Goal: Transaction & Acquisition: Book appointment/travel/reservation

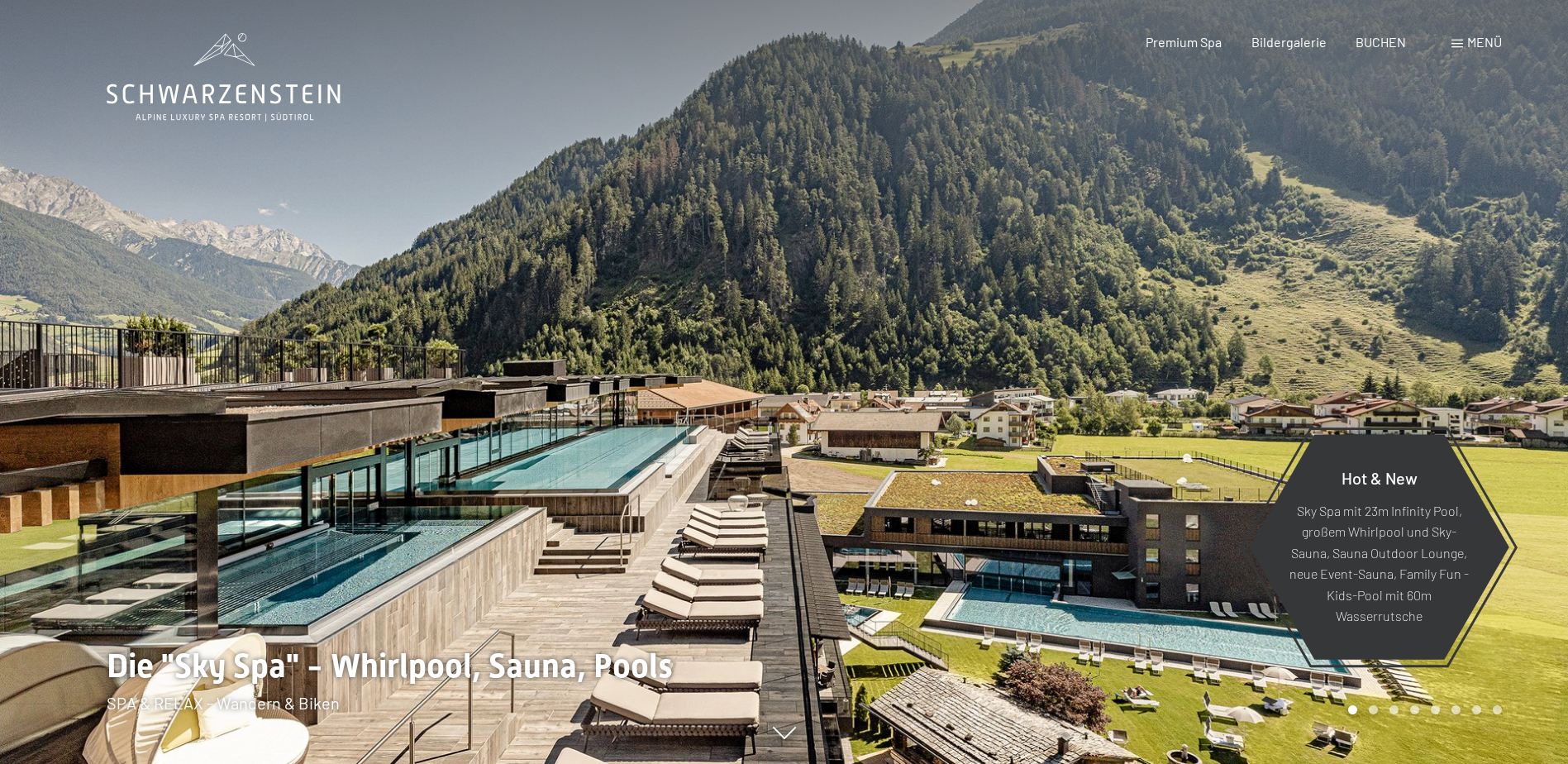
click at [1458, 41] on span at bounding box center [1457, 44] width 12 height 8
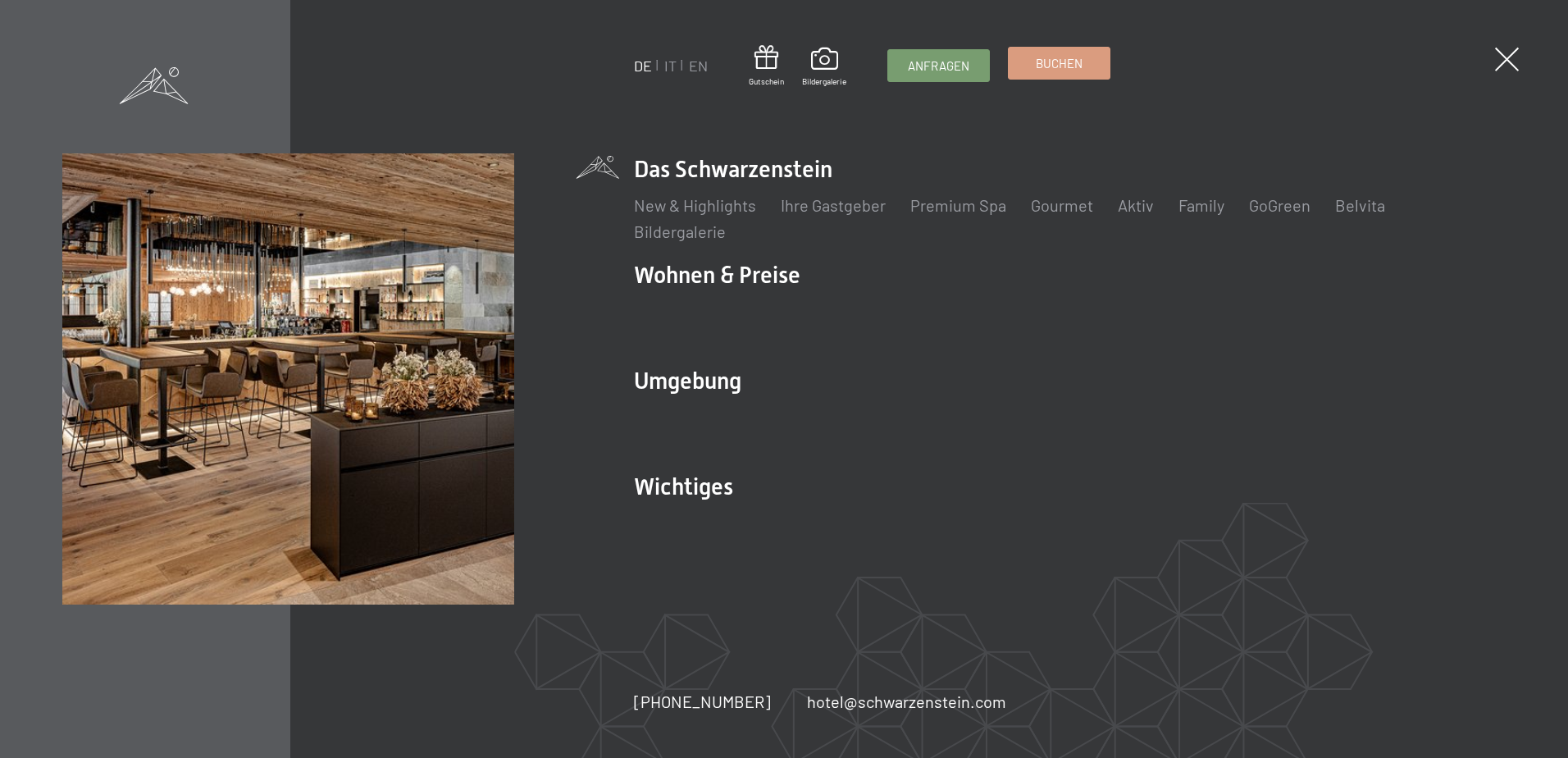
click at [1071, 69] on span "Buchen" at bounding box center [1059, 63] width 47 height 17
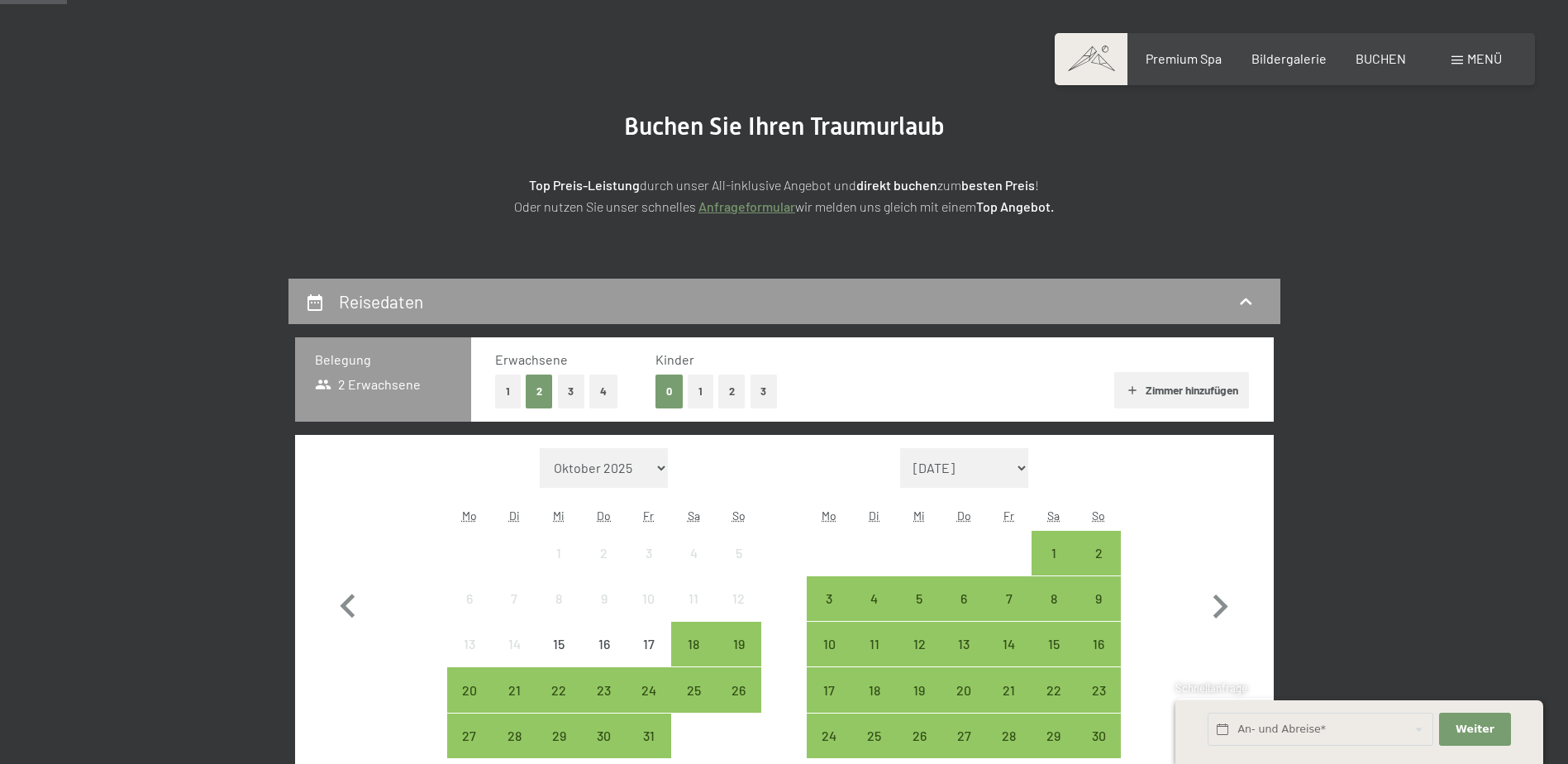
scroll to position [248, 0]
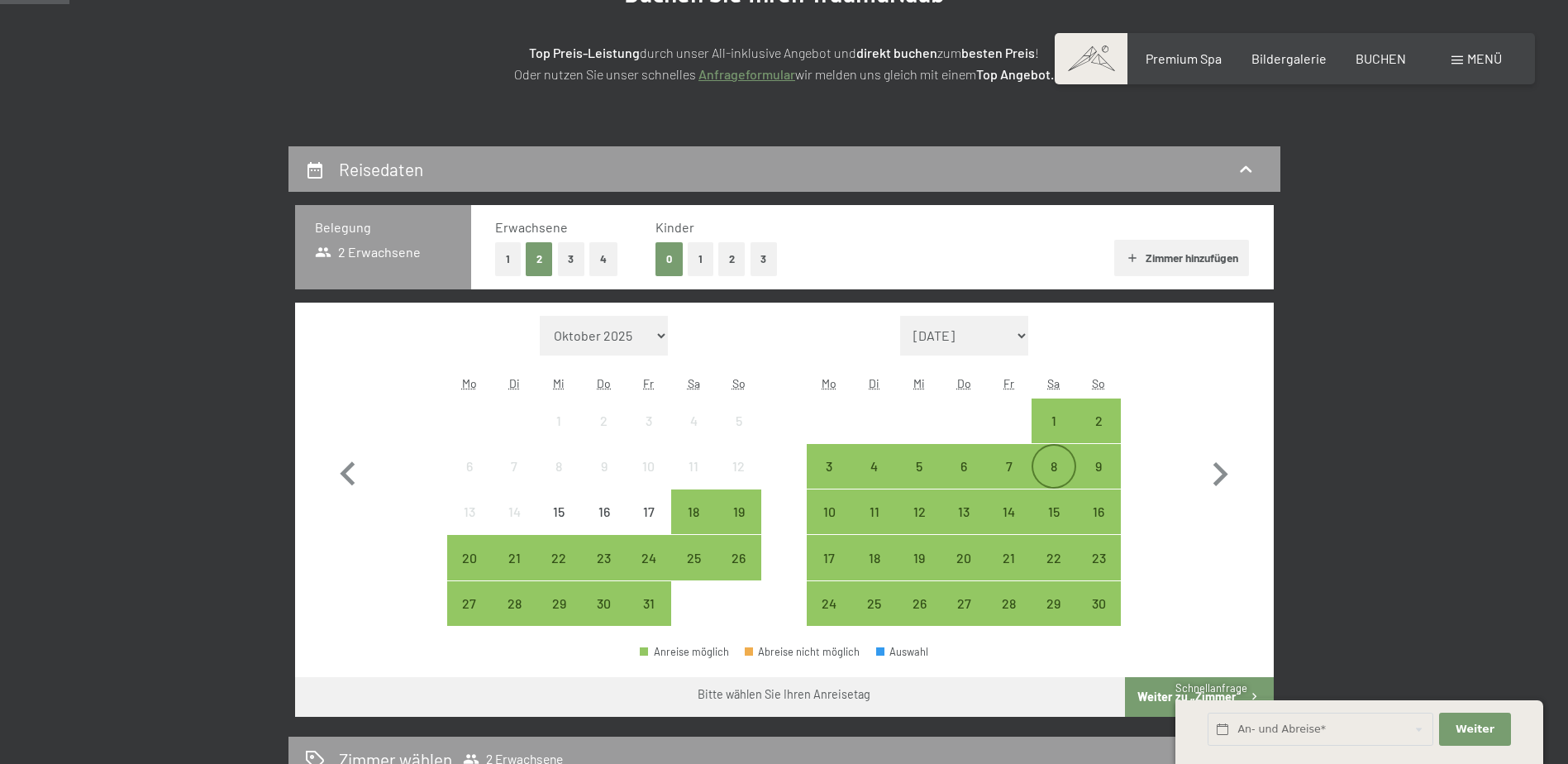
click at [1045, 453] on div "8" at bounding box center [1053, 466] width 41 height 41
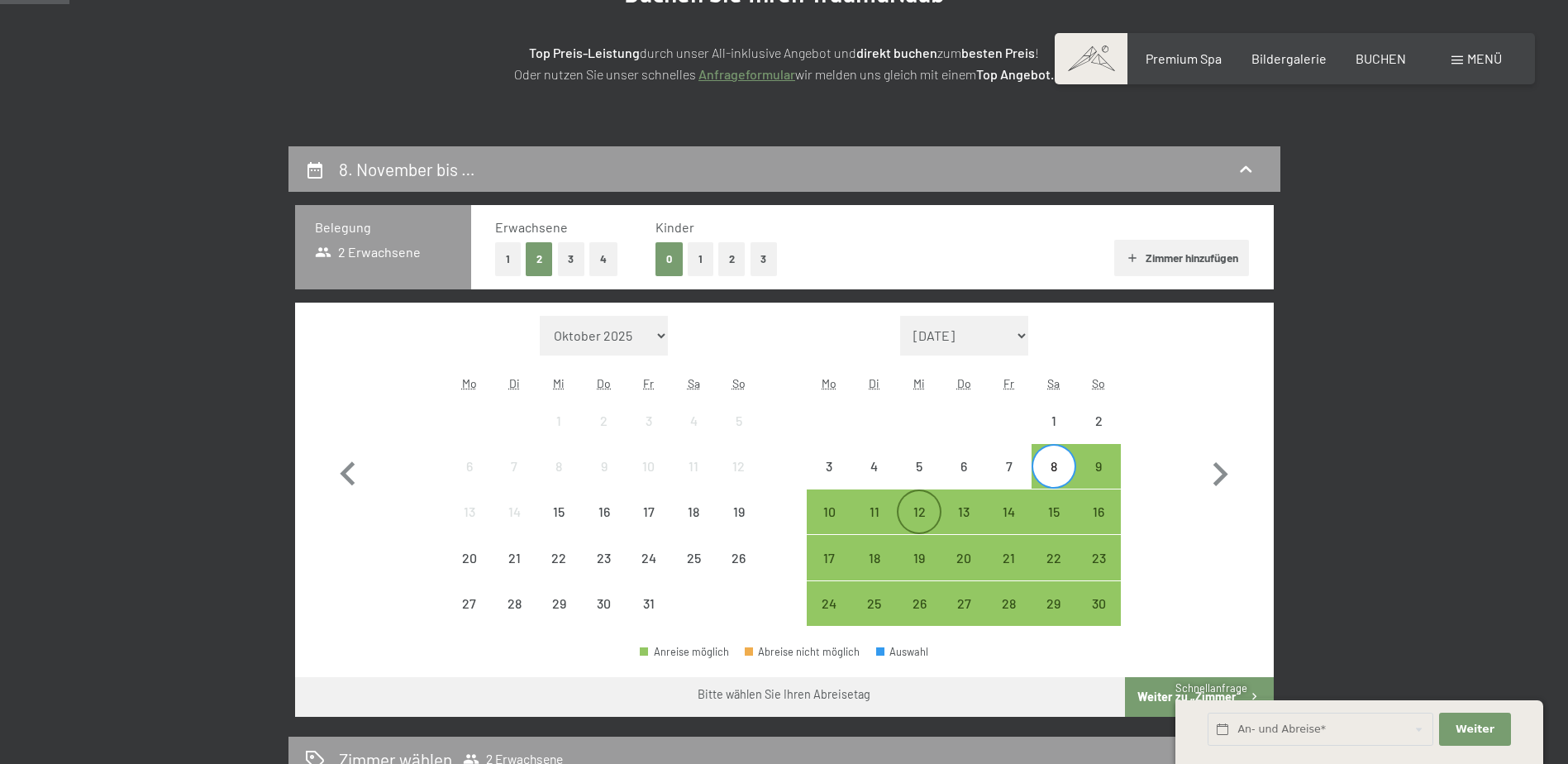
click at [918, 510] on div "12" at bounding box center [918, 525] width 41 height 41
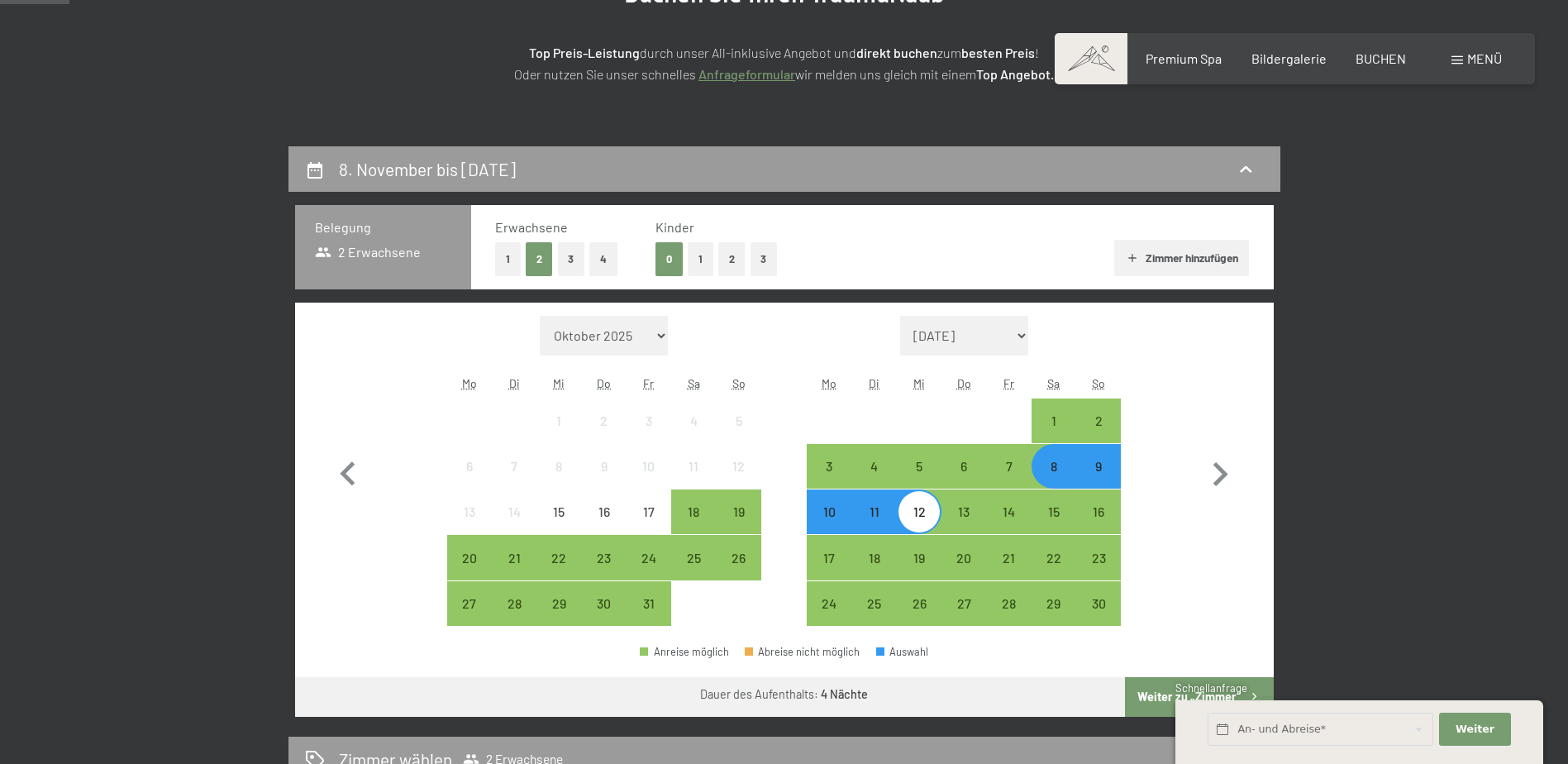
click at [1174, 701] on button "Weiter zu „Zimmer“" at bounding box center [1199, 698] width 148 height 40
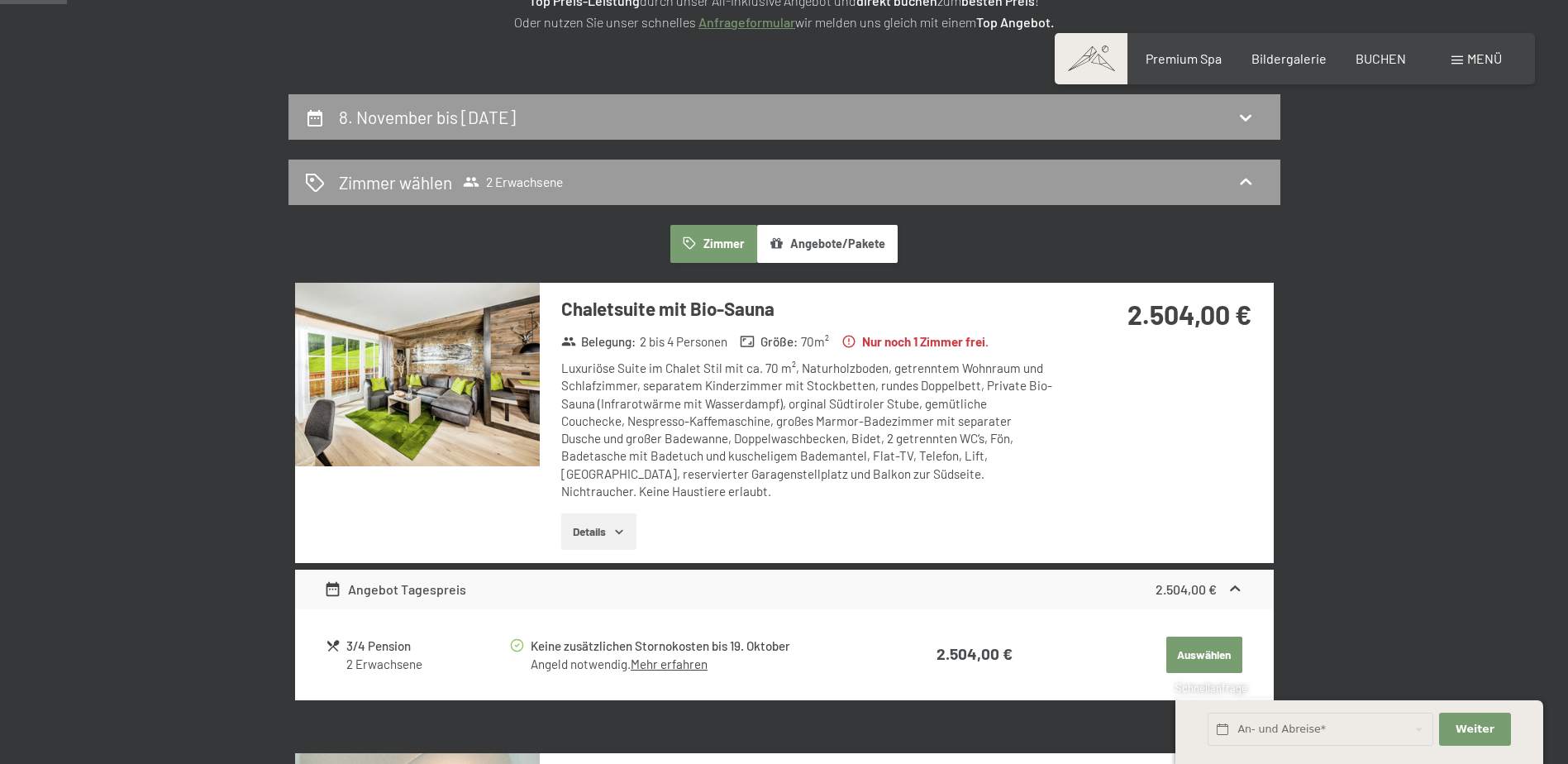
scroll to position [64, 0]
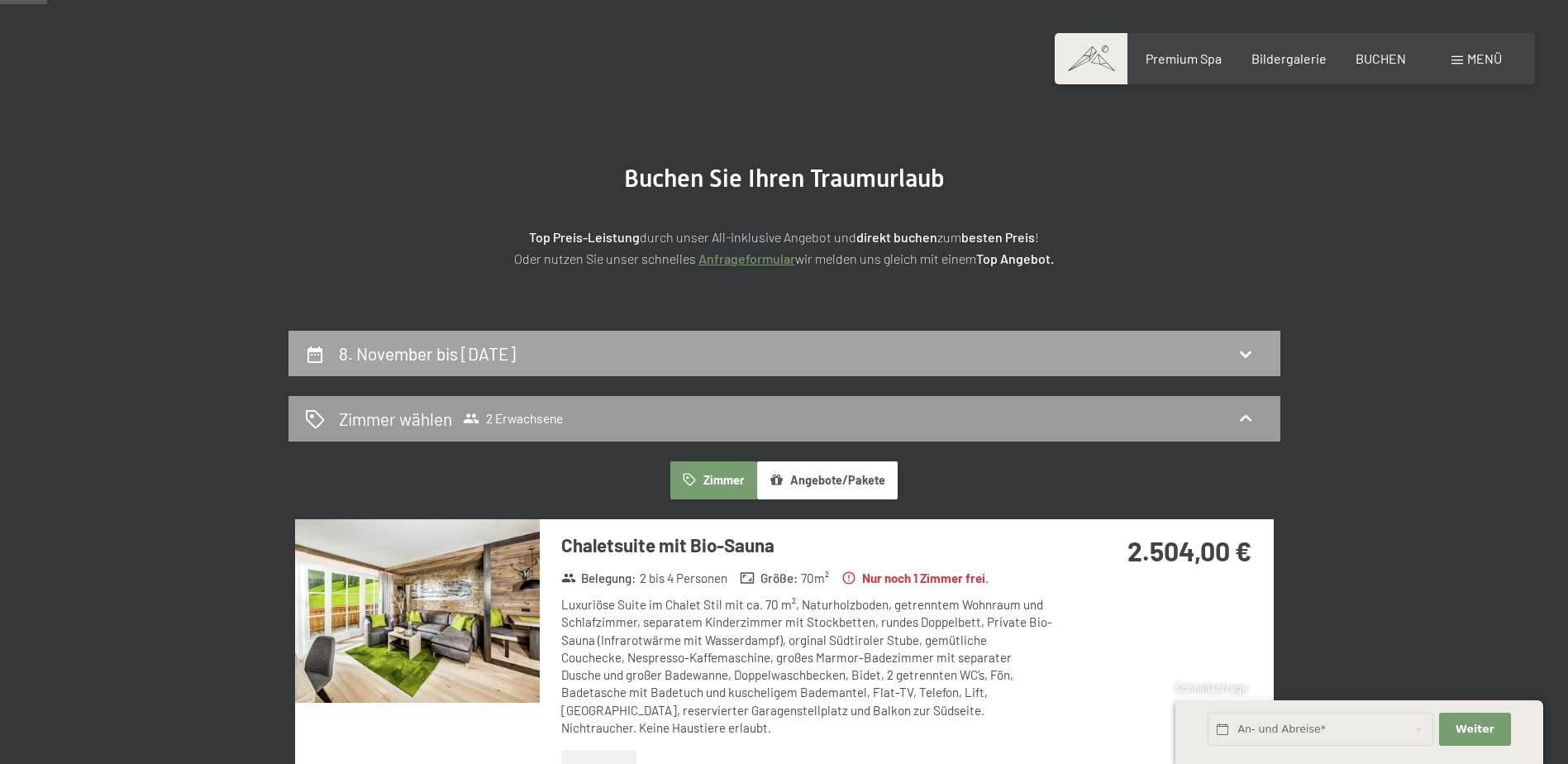
click at [419, 347] on h2 "8. November bis 12. November 2025" at bounding box center [427, 353] width 177 height 21
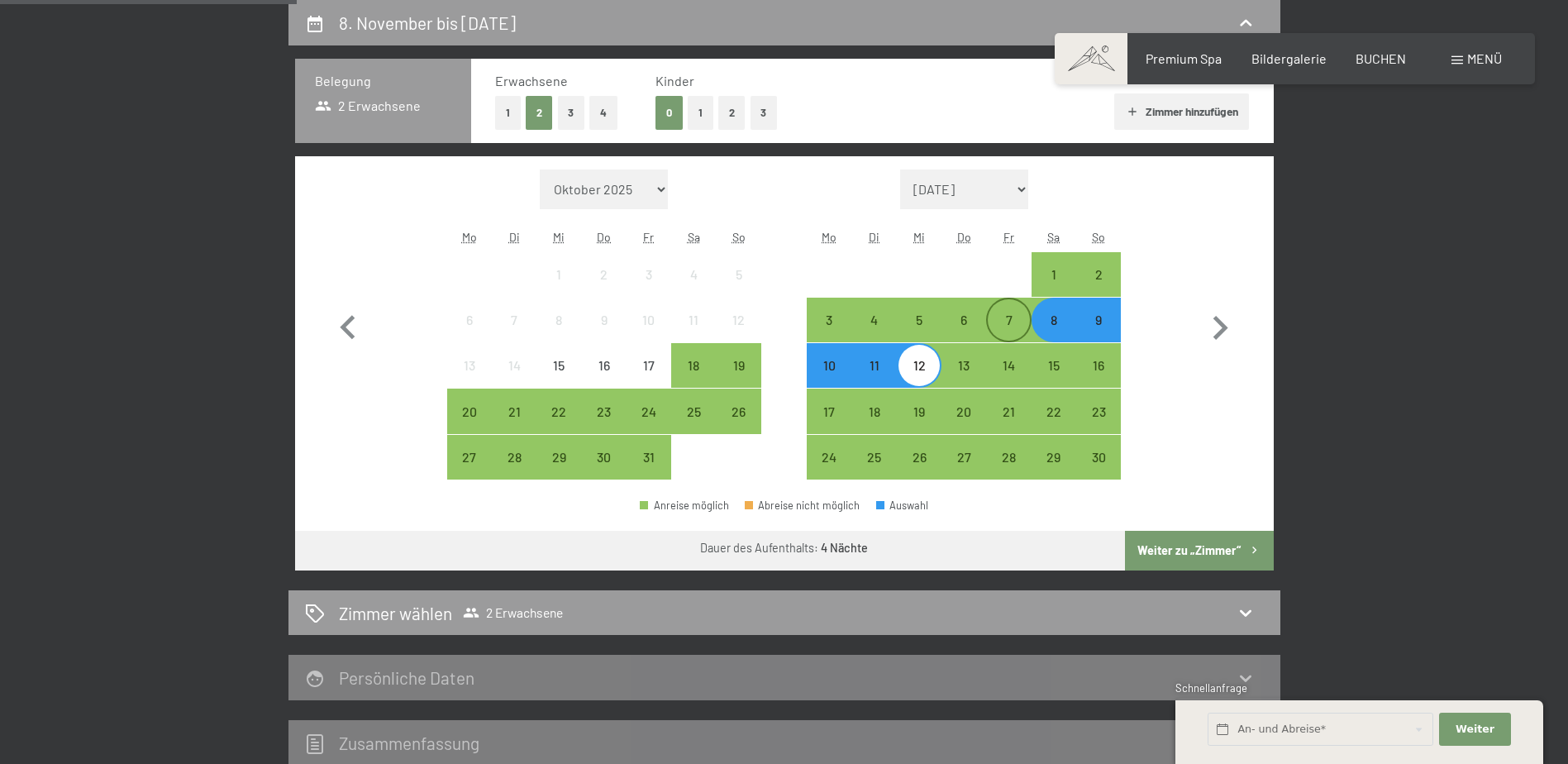
click at [1019, 313] on div "7" at bounding box center [1007, 333] width 41 height 41
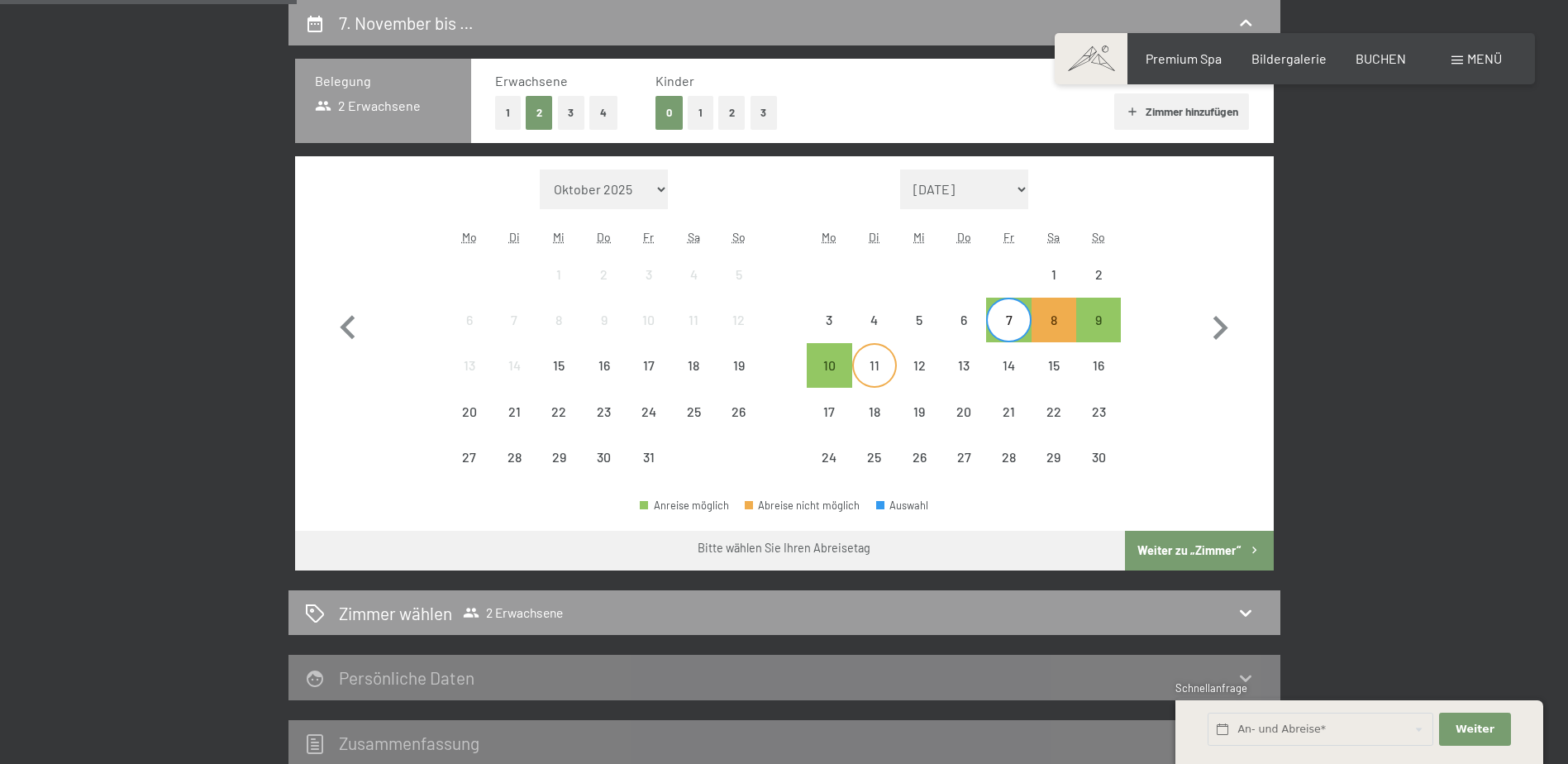
click at [859, 363] on div "11" at bounding box center [874, 379] width 41 height 41
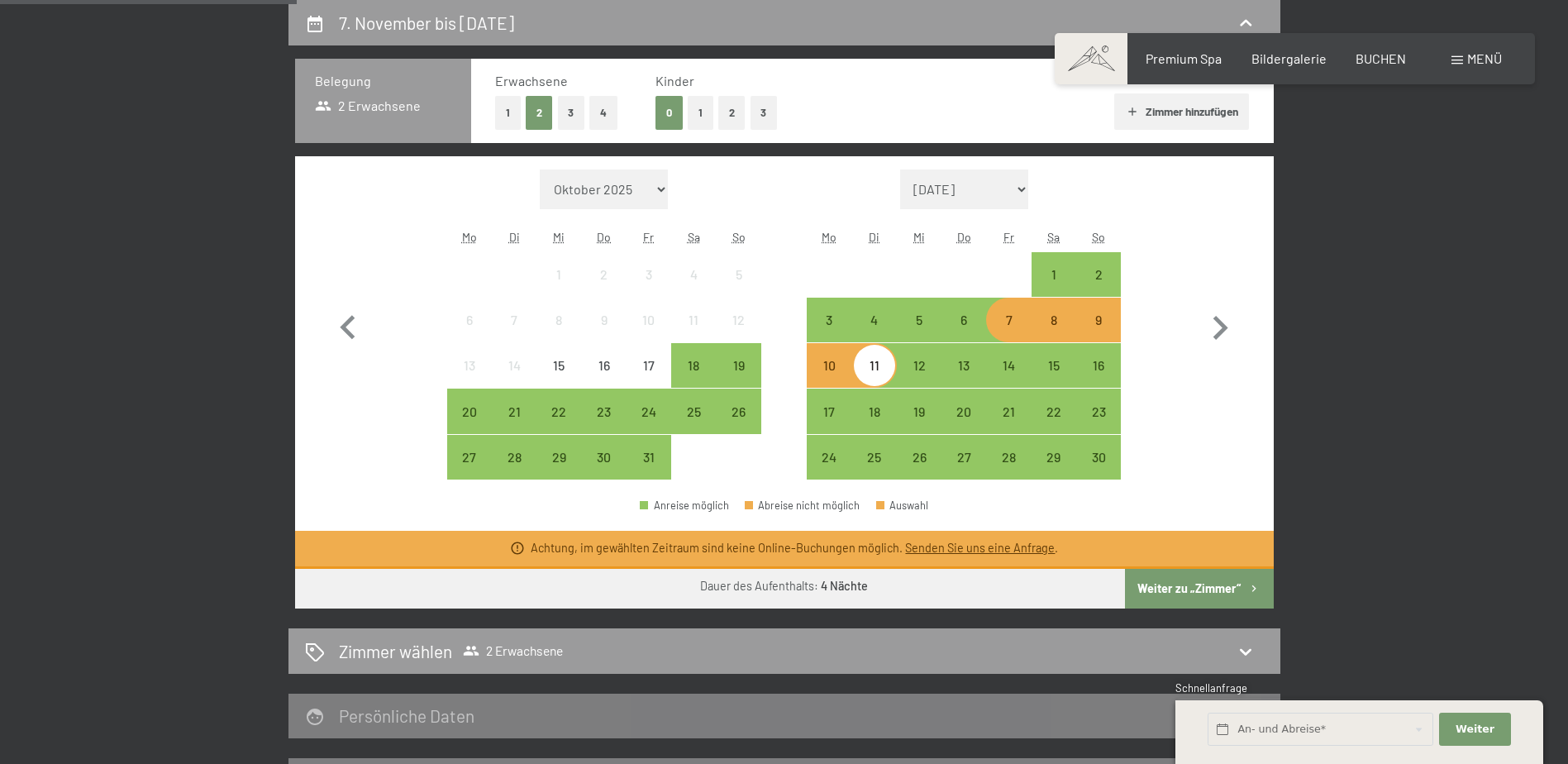
click at [1003, 320] on div "7" at bounding box center [1007, 333] width 41 height 41
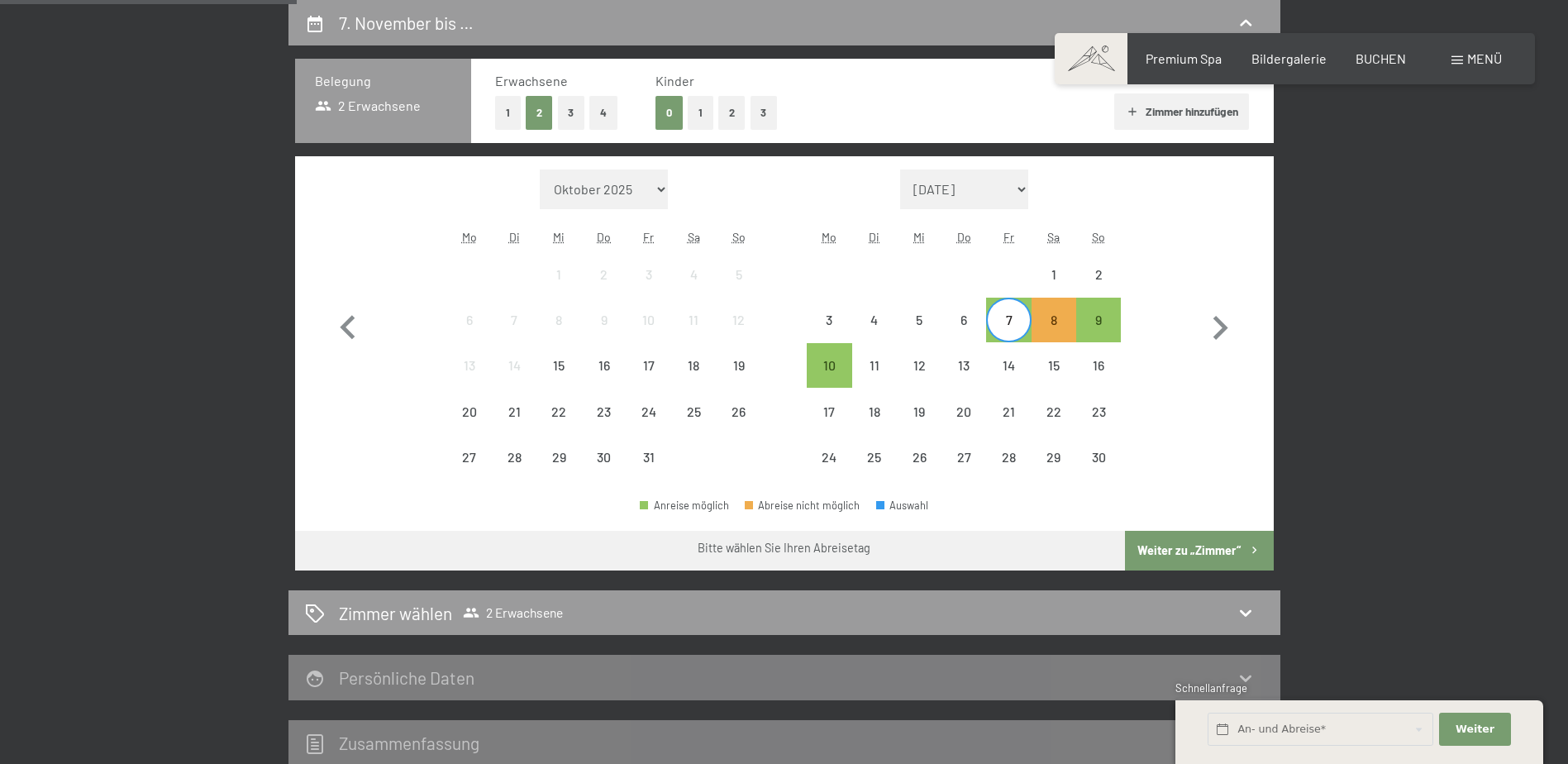
click at [1002, 329] on div "7" at bounding box center [1007, 333] width 41 height 41
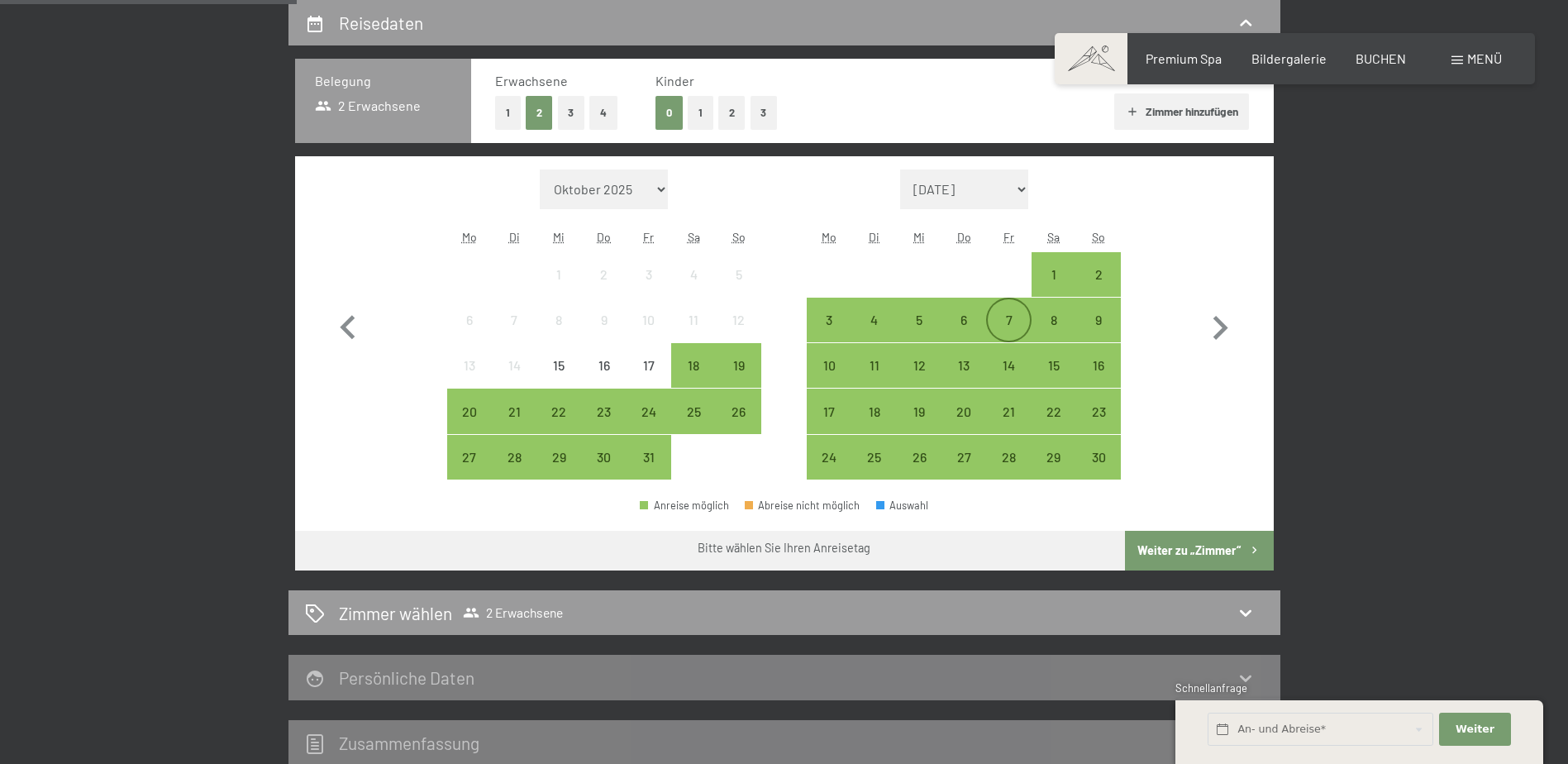
click at [1002, 329] on div "7" at bounding box center [1007, 333] width 41 height 41
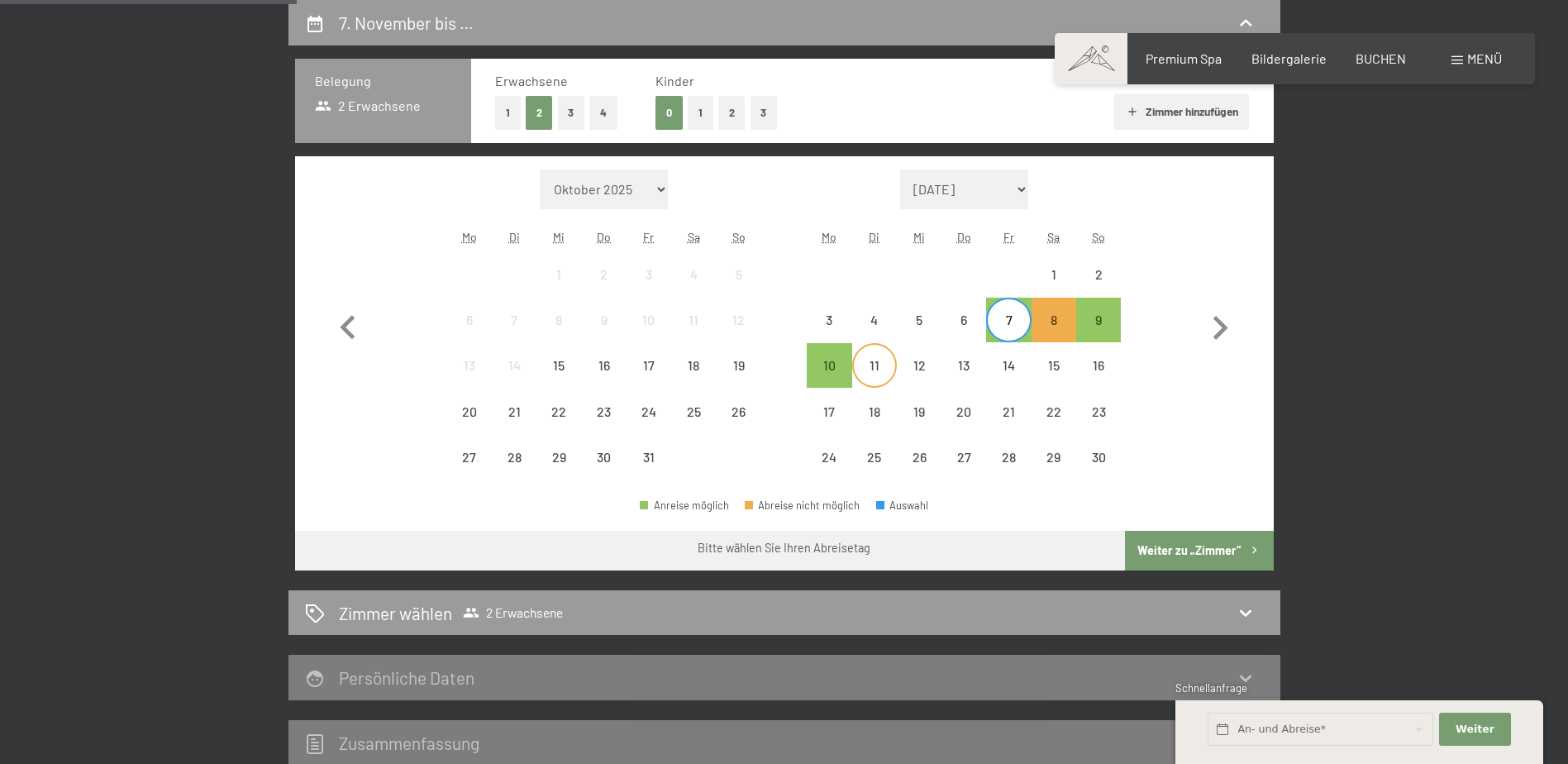
click at [874, 372] on div "11" at bounding box center [874, 379] width 41 height 41
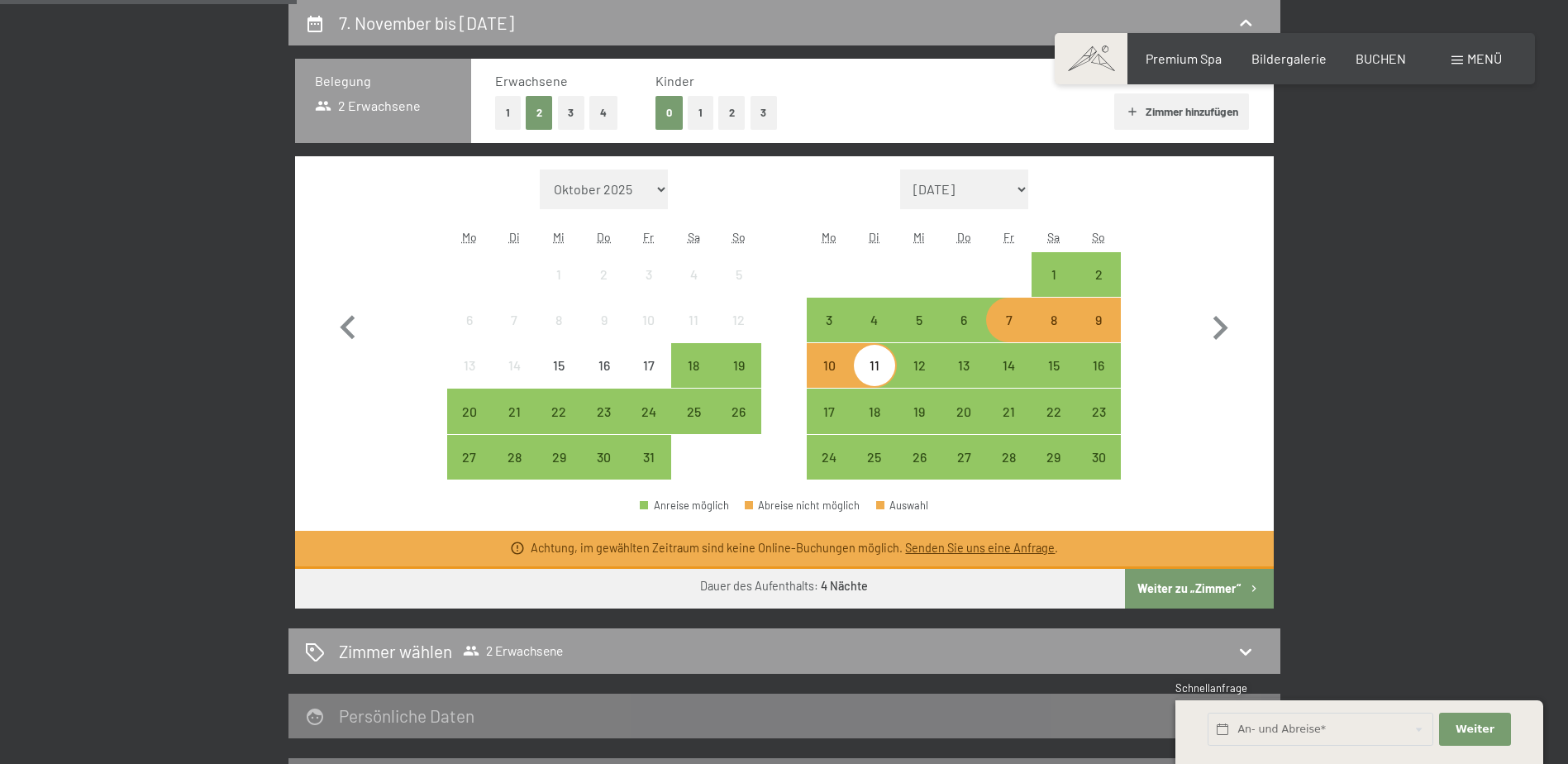
click at [1024, 331] on div "7" at bounding box center [1007, 333] width 41 height 41
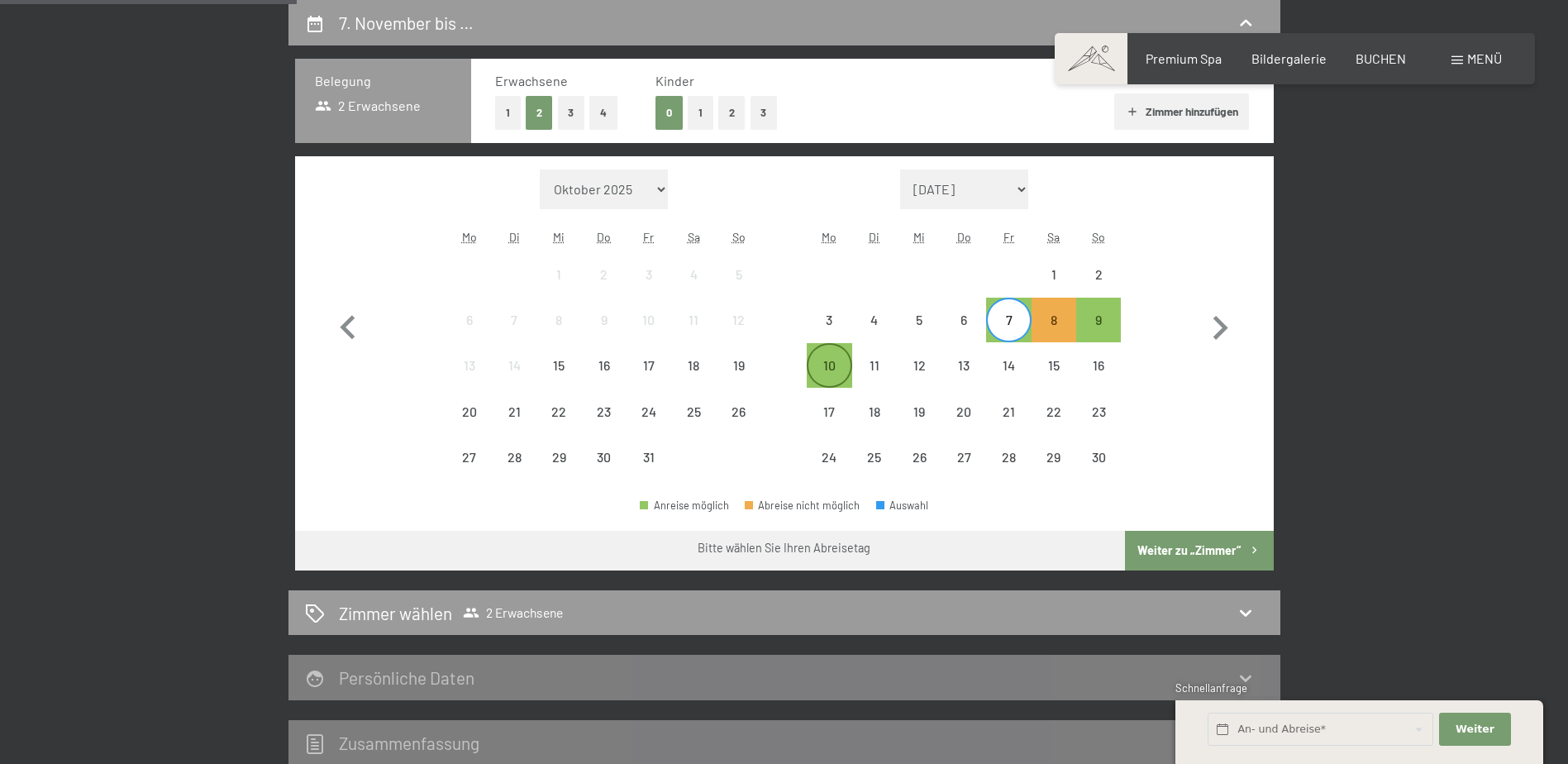
click at [847, 370] on div "10" at bounding box center [828, 379] width 41 height 41
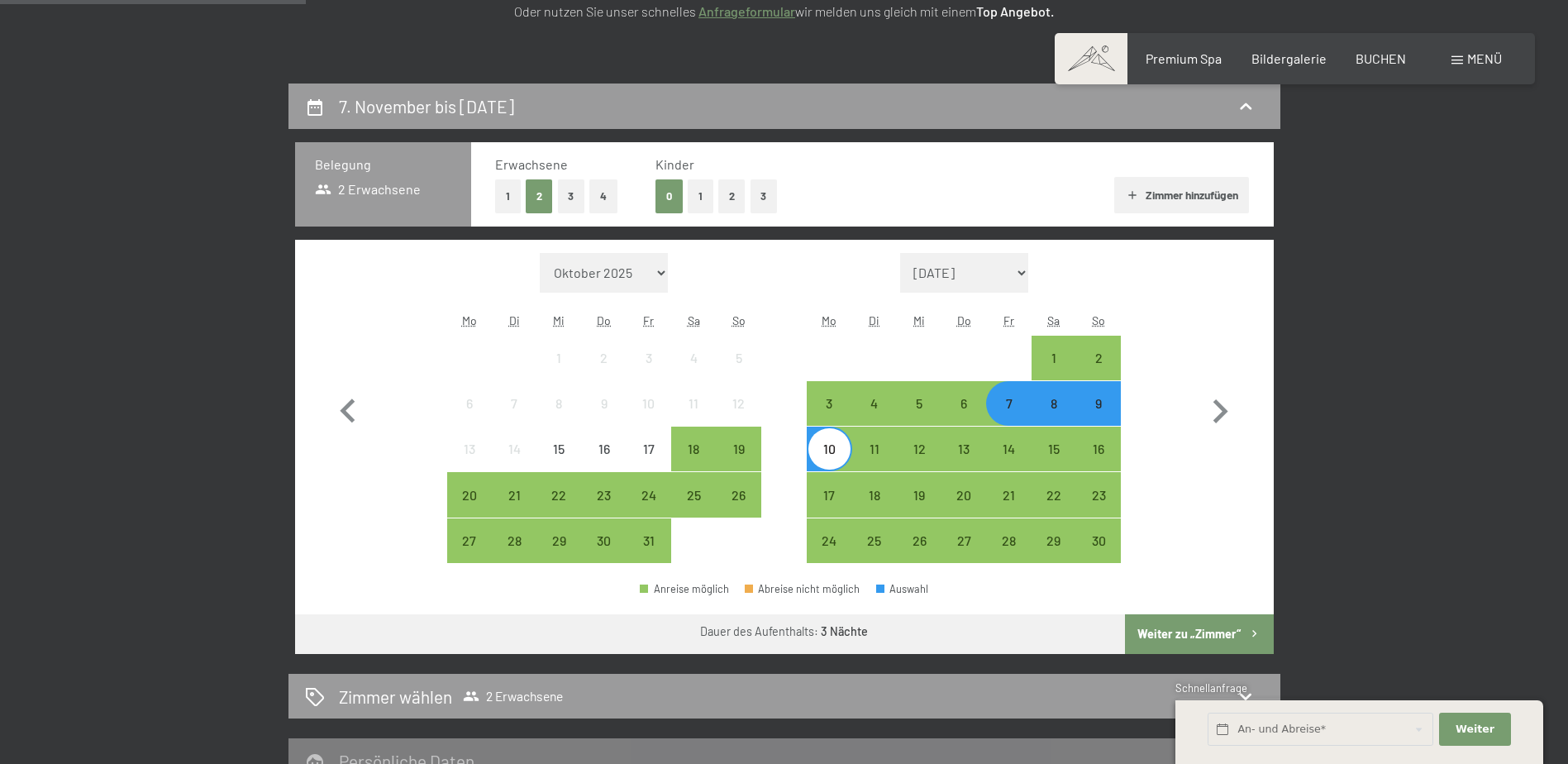
scroll to position [311, 0]
click at [1158, 626] on button "Weiter zu „Zimmer“" at bounding box center [1199, 634] width 148 height 40
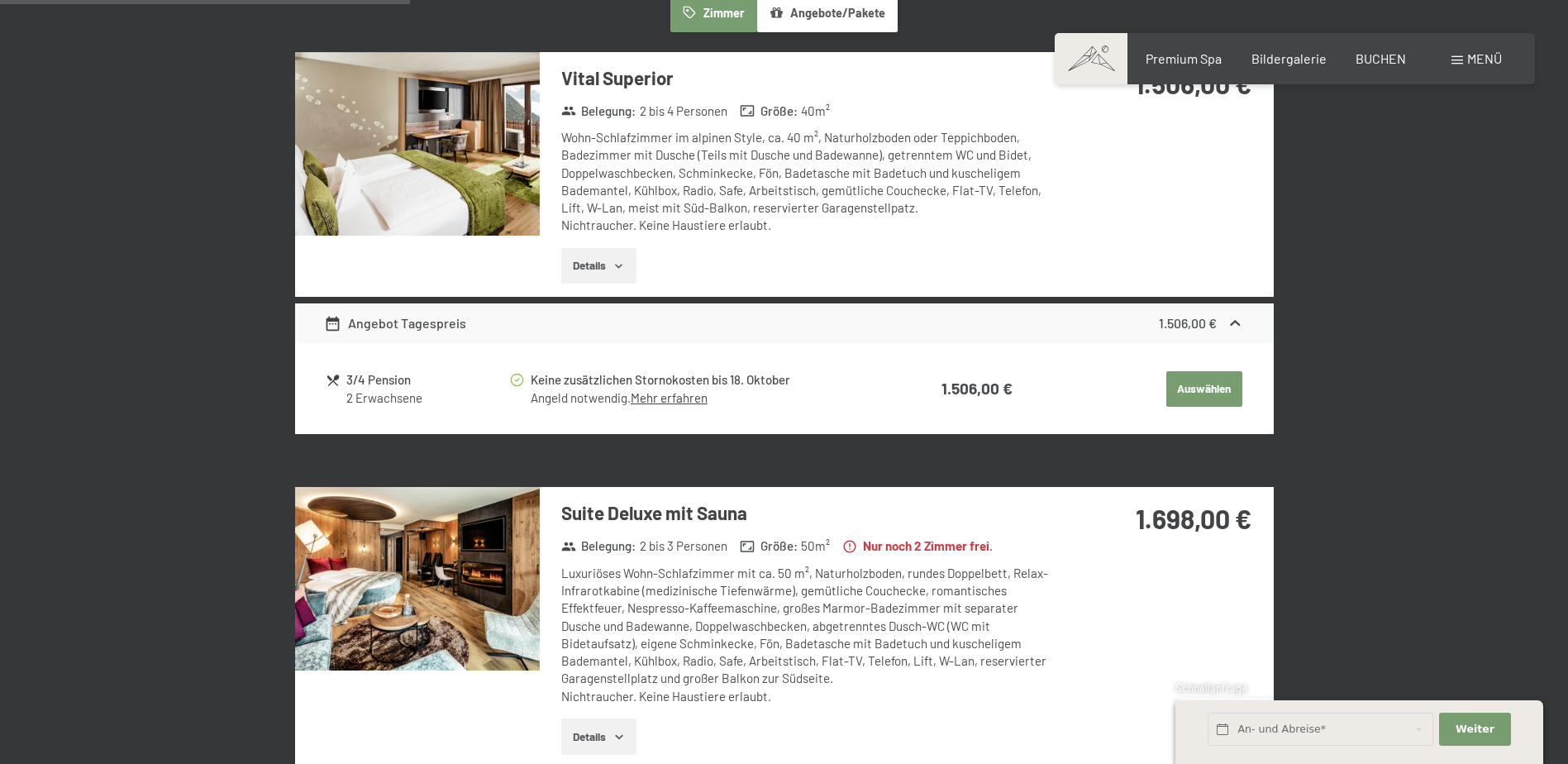
scroll to position [560, 0]
